Goal: Transaction & Acquisition: Download file/media

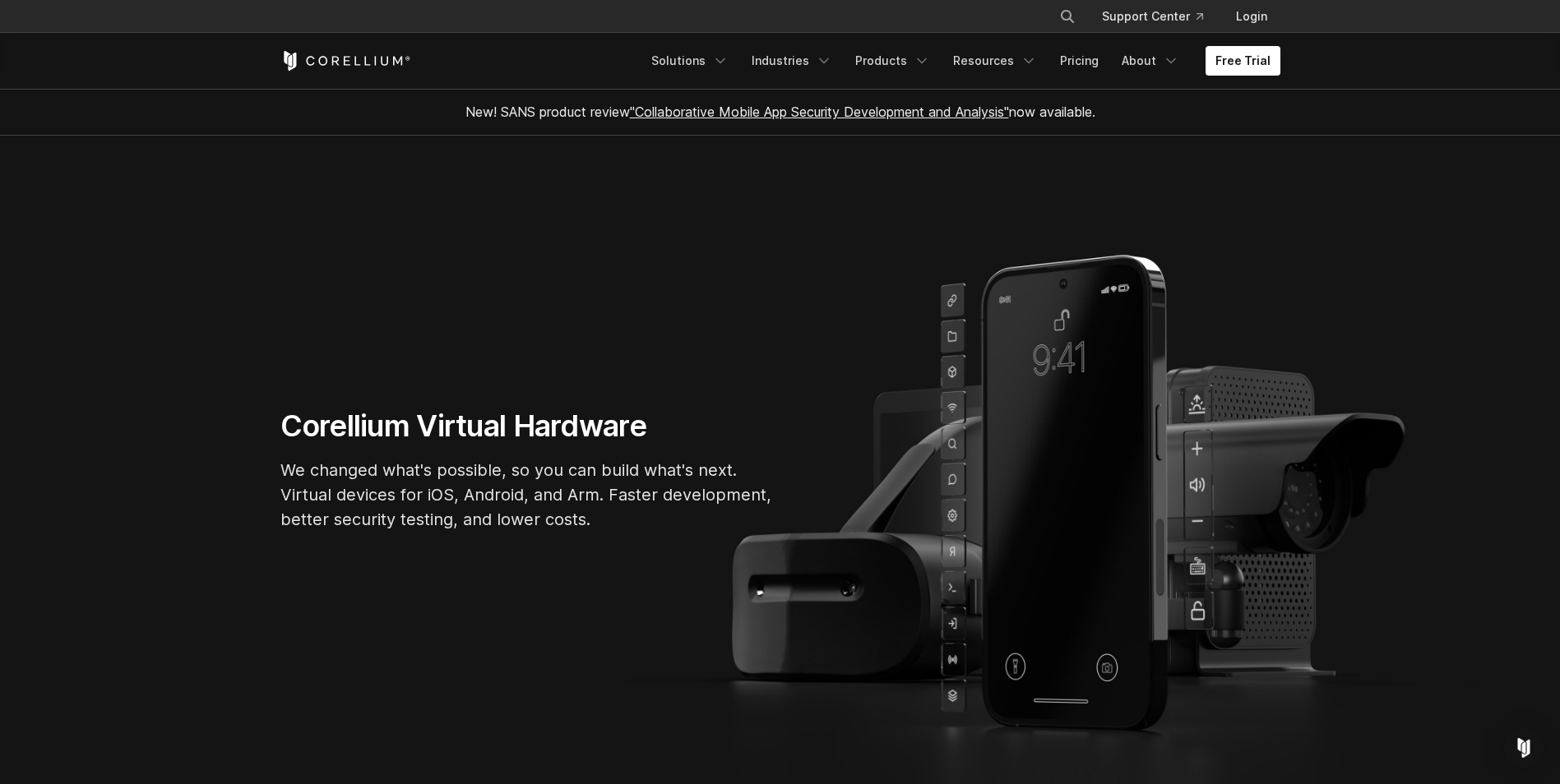
click at [1081, 421] on div "Corellium Virtual Hardware We changed what's possible, so you can build what's …" at bounding box center [780, 476] width 1033 height 138
click at [250, 434] on section "Corellium Virtual Hardware We changed what's possible, so you can build what's …" at bounding box center [780, 476] width 1560 height 682
drag, startPoint x: 522, startPoint y: 514, endPoint x: 530, endPoint y: 506, distance: 11.3
click at [528, 509] on p "We changed what's possible, so you can build what's next. Virtual devices for i…" at bounding box center [527, 495] width 494 height 74
click at [709, 63] on link "Solutions" at bounding box center [690, 61] width 97 height 29
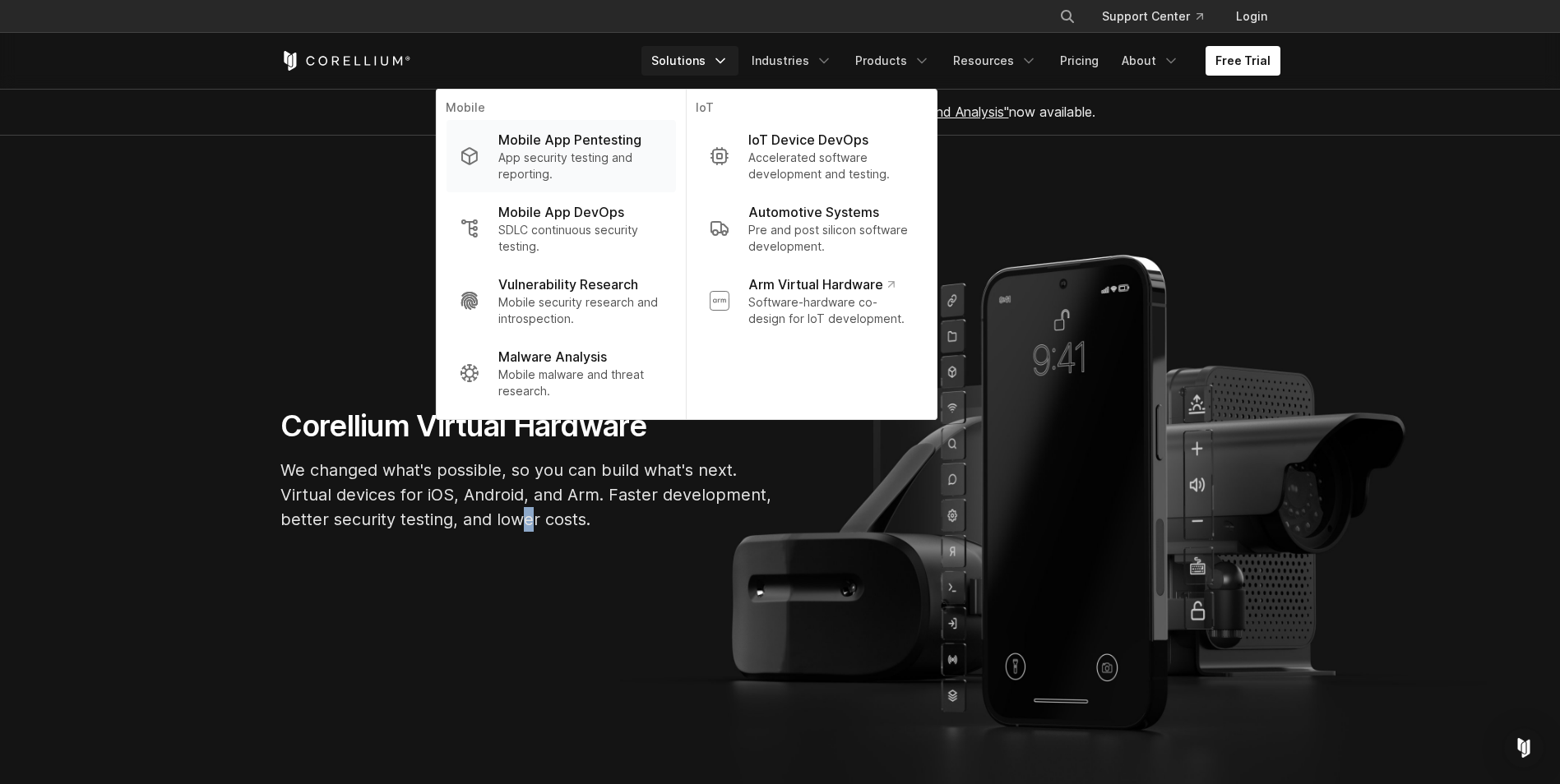
click at [571, 144] on p "Mobile App Pentesting" at bounding box center [570, 140] width 143 height 20
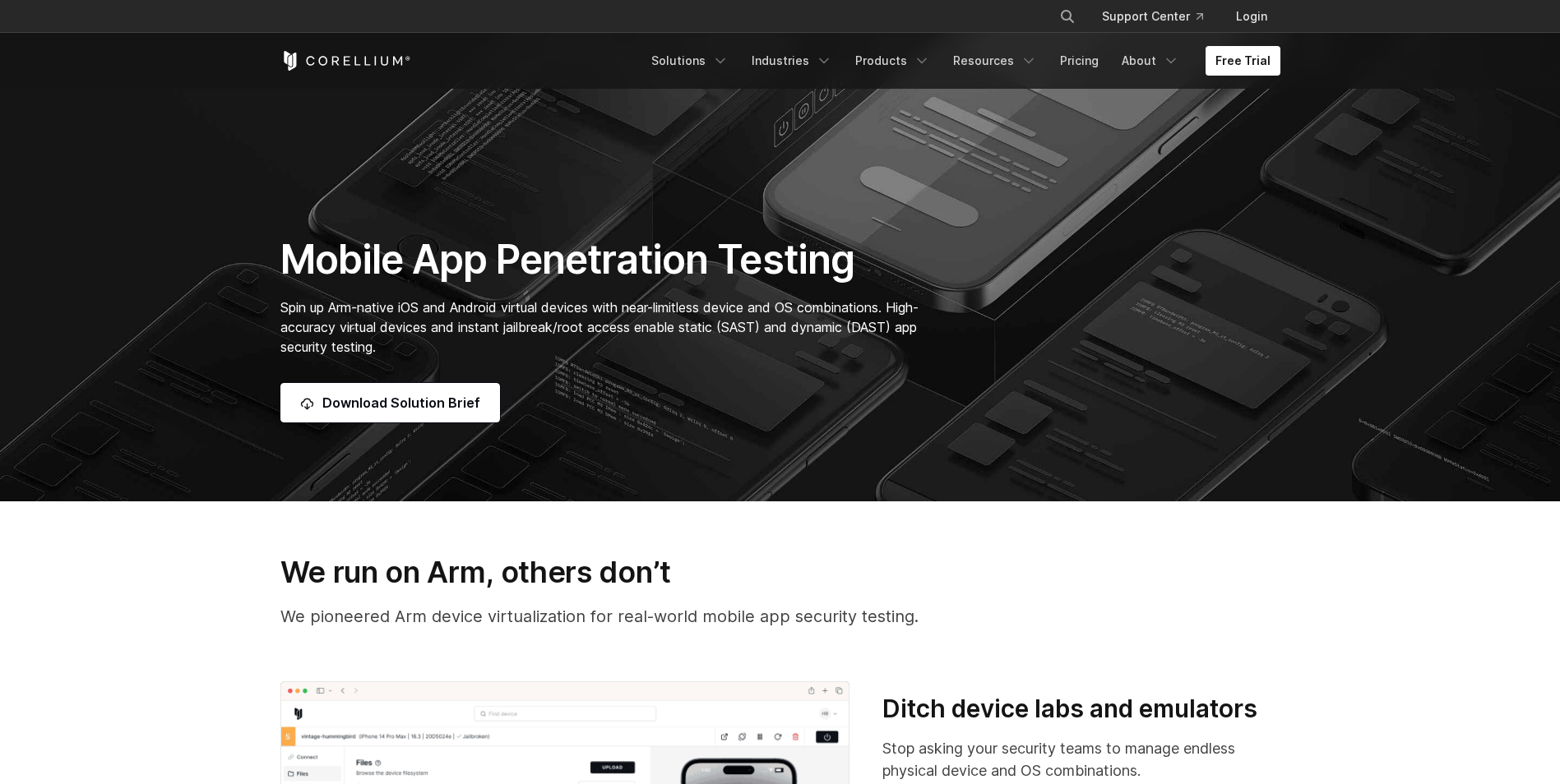
scroll to position [256, 0]
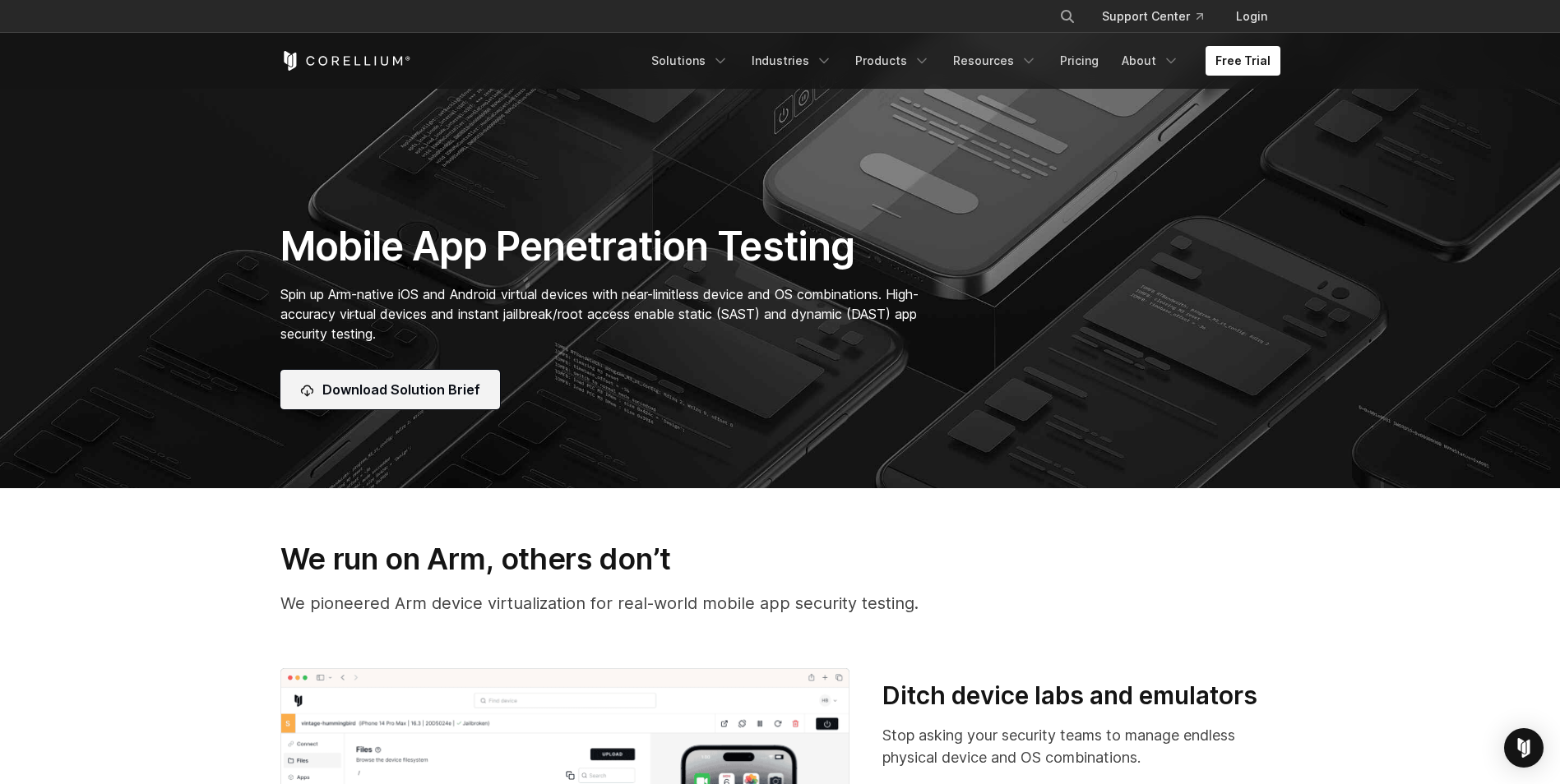
click at [387, 393] on span "Download Solution Brief" at bounding box center [402, 389] width 158 height 20
click at [434, 399] on span "Download Solution Brief" at bounding box center [402, 389] width 158 height 20
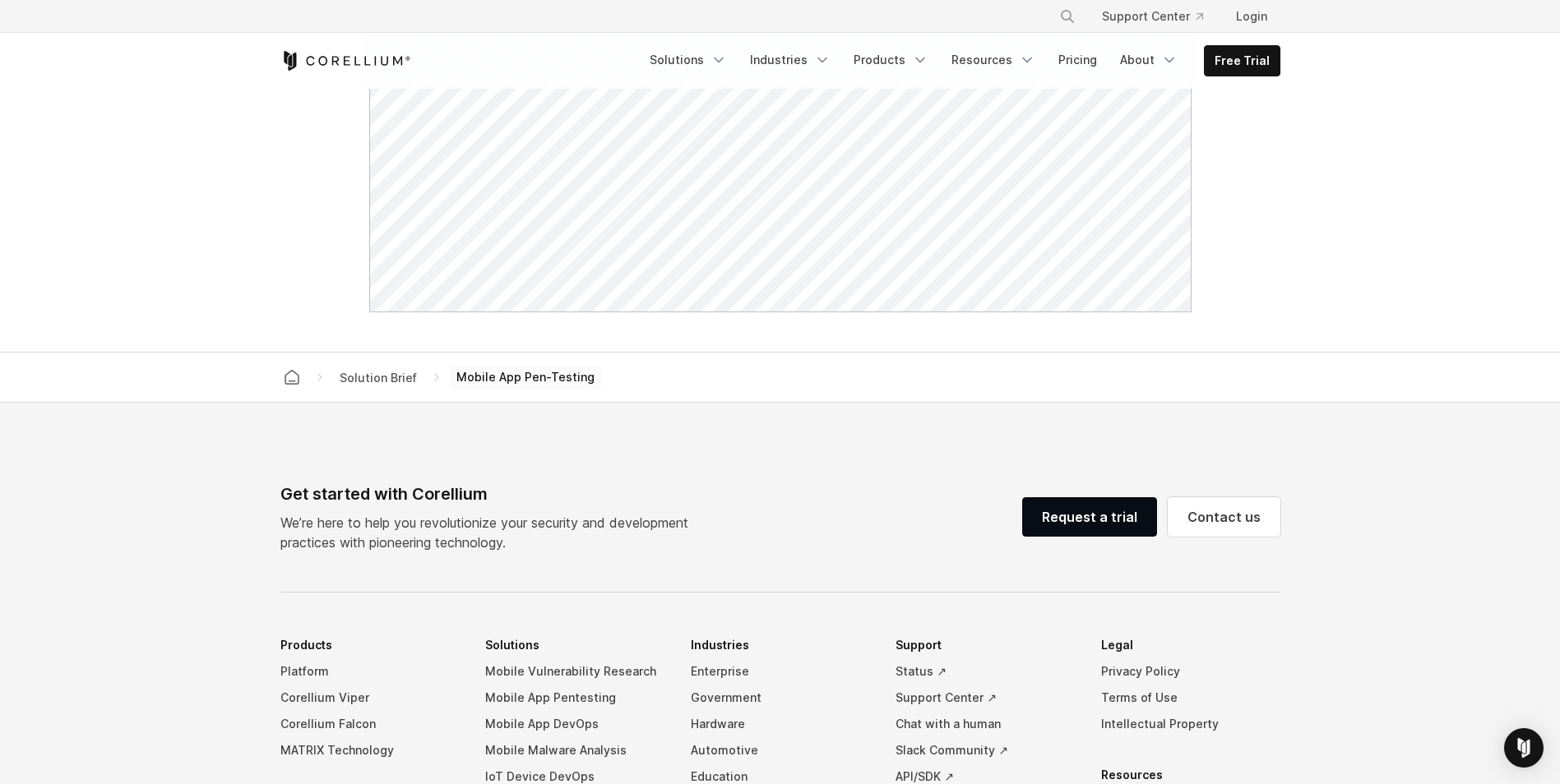
scroll to position [591, 0]
